Goal: Task Accomplishment & Management: Use online tool/utility

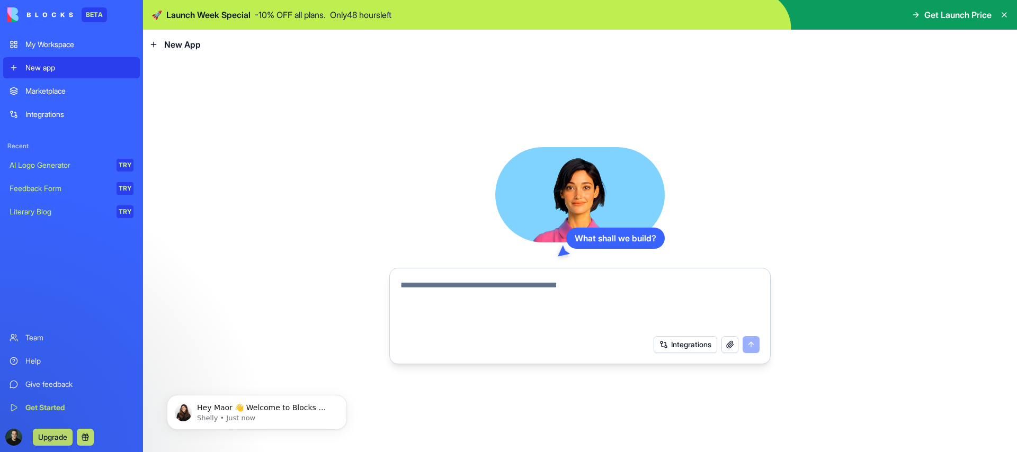
click at [479, 289] on textarea at bounding box center [579, 304] width 359 height 51
type textarea "*"
type textarea "**********"
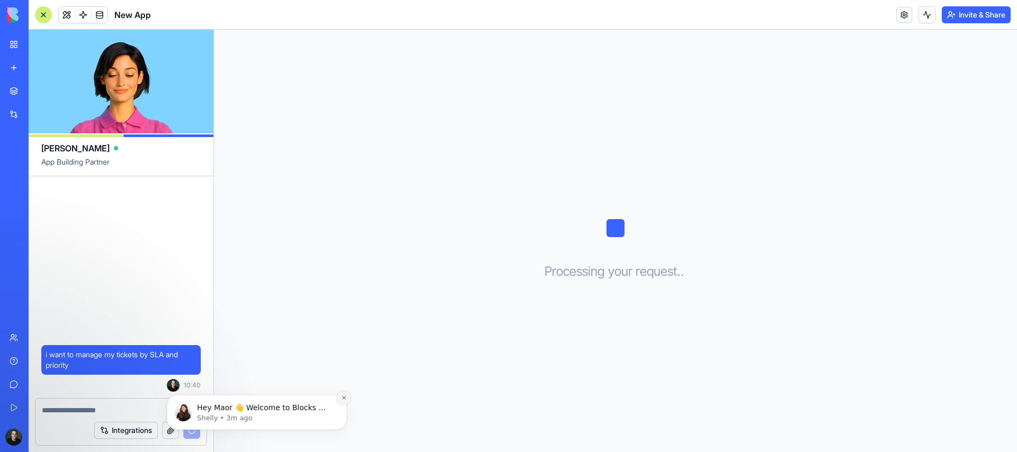
click at [343, 398] on icon "Dismiss notification" at bounding box center [344, 398] width 4 height 4
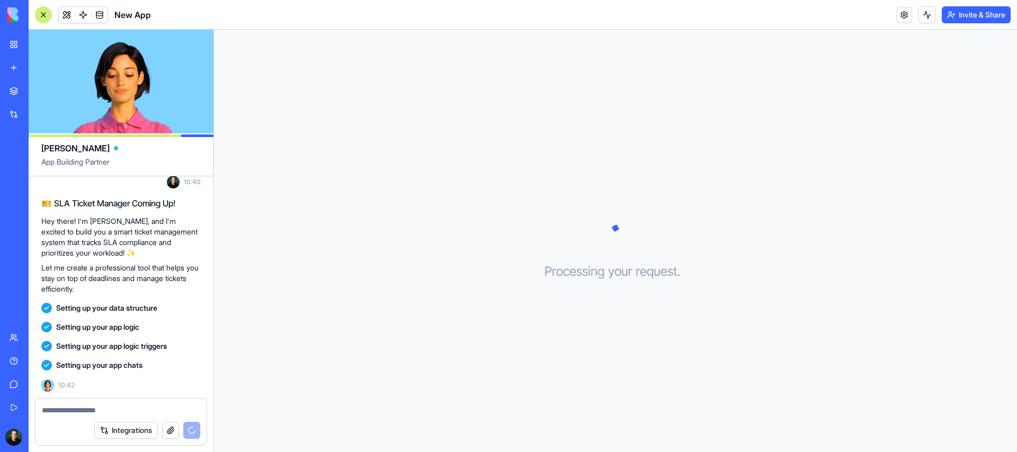
scroll to position [60, 0]
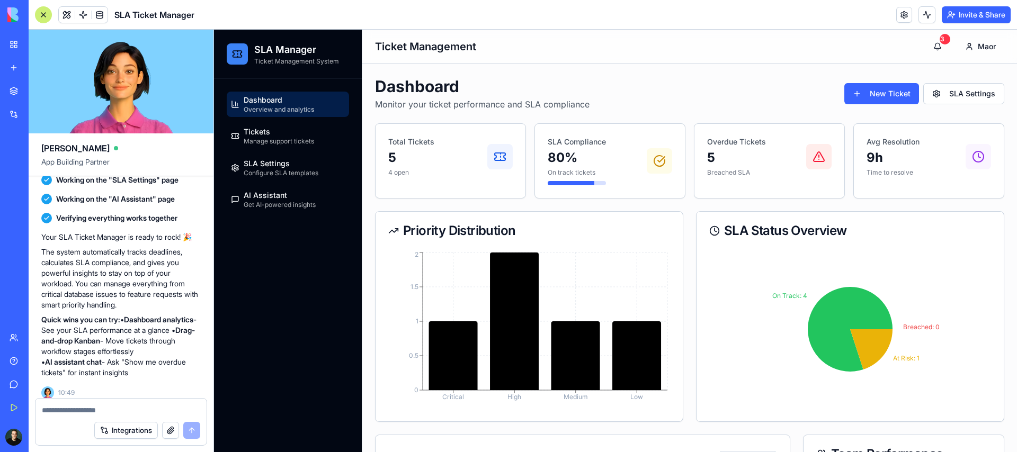
scroll to position [329, 0]
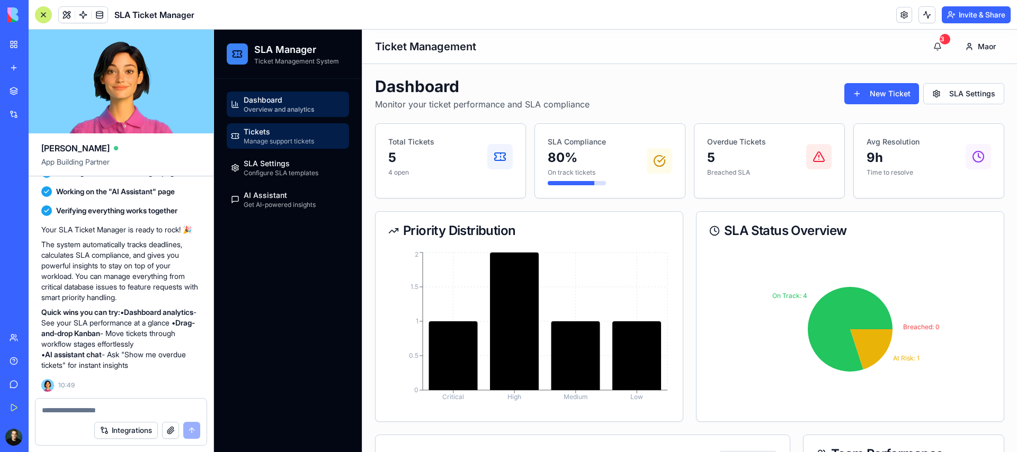
click at [294, 140] on span "Manage support tickets" at bounding box center [279, 141] width 70 height 8
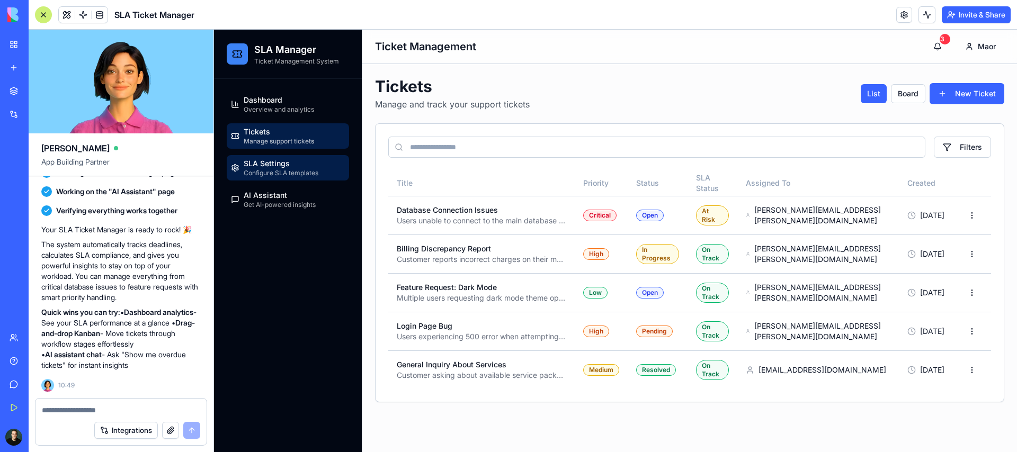
click at [294, 166] on div "SLA Settings Configure SLA templates" at bounding box center [281, 167] width 75 height 19
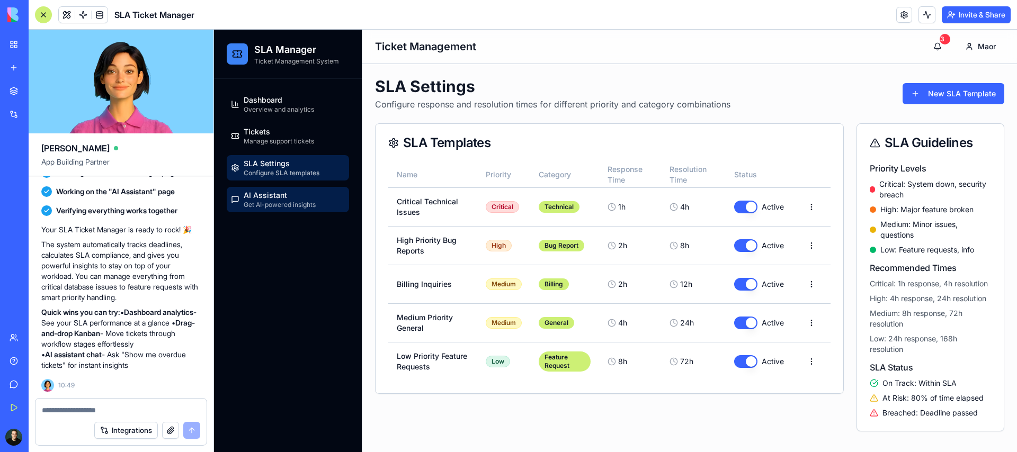
click at [292, 198] on div "AI Assistant Get AI-powered insights" at bounding box center [280, 199] width 72 height 19
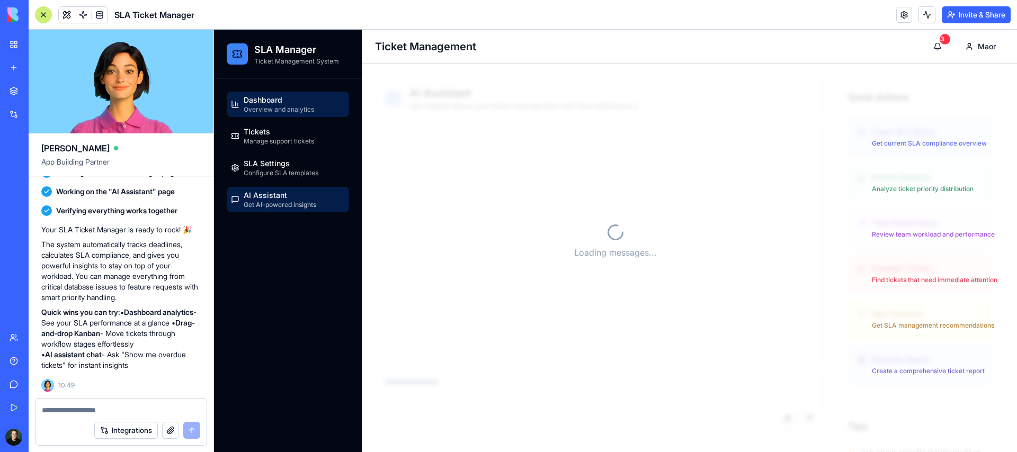
click at [278, 94] on link "Dashboard Overview and analytics" at bounding box center [288, 104] width 122 height 25
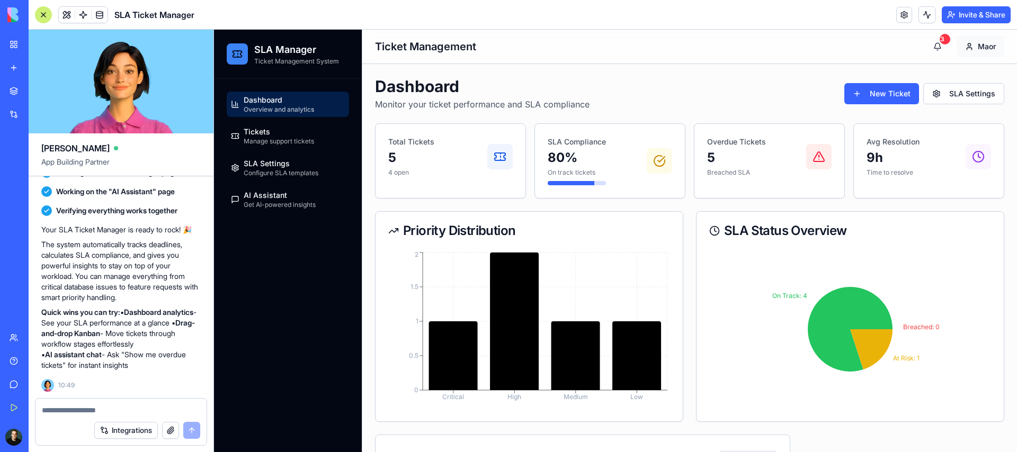
click at [969, 47] on html "SLA Manager Ticket Management System Dashboard Overview and analytics Tickets M…" at bounding box center [615, 383] width 803 height 706
click at [9, 118] on link "Integrations" at bounding box center [24, 114] width 42 height 21
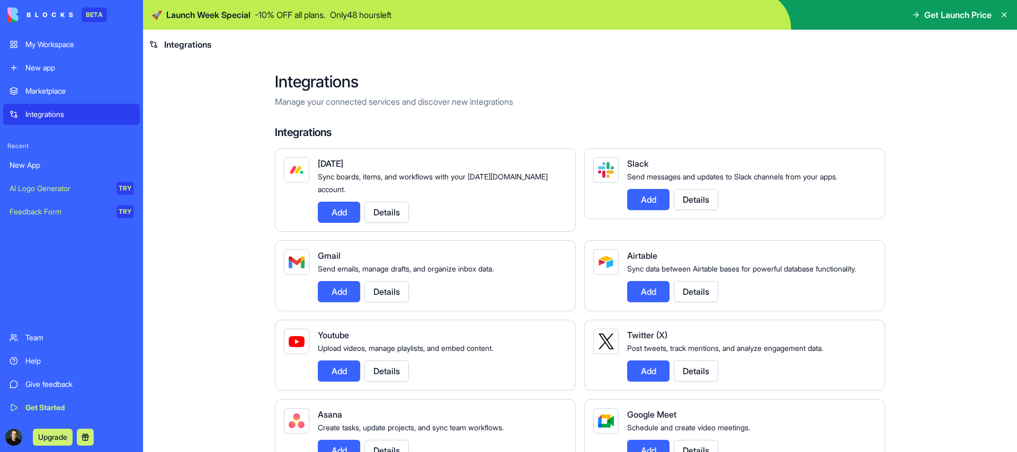
click at [344, 203] on button "Add" at bounding box center [339, 212] width 42 height 21
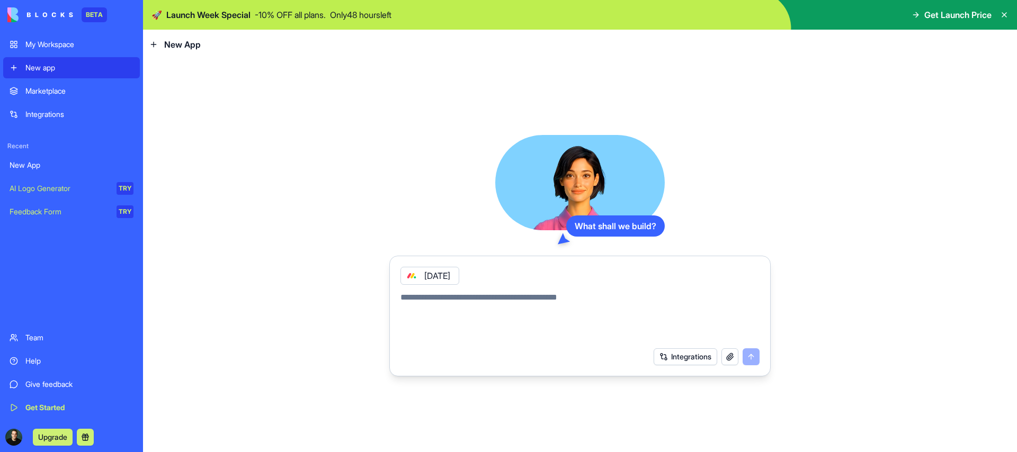
click at [693, 357] on button "Integrations" at bounding box center [685, 356] width 64 height 17
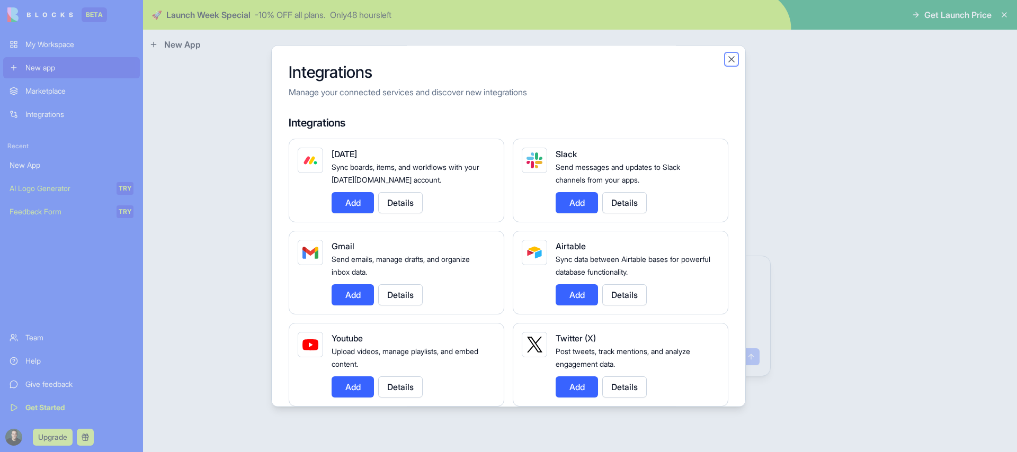
click at [726, 60] on button "Close" at bounding box center [731, 59] width 11 height 11
